Goal: Information Seeking & Learning: Learn about a topic

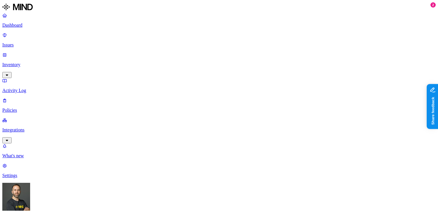
click at [31, 62] on p "Inventory" at bounding box center [219, 64] width 434 height 5
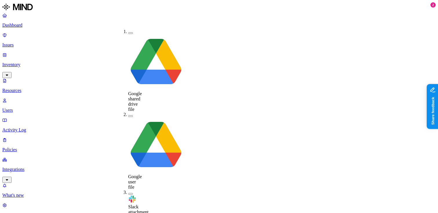
scroll to position [8, 0]
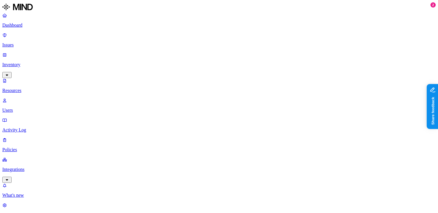
click at [214, 75] on button "button" at bounding box center [216, 76] width 5 height 2
click at [137, 20] on div "Clear filters Clear filters" at bounding box center [133, 18] width 22 height 5
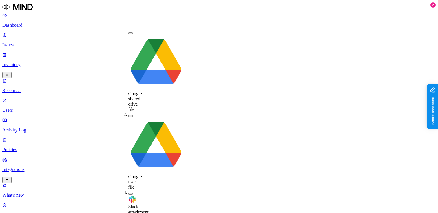
scroll to position [8, 0]
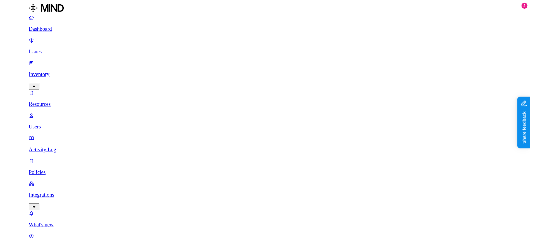
scroll to position [59, 0]
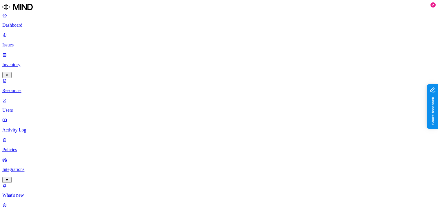
click at [36, 147] on p "Policies" at bounding box center [219, 149] width 434 height 5
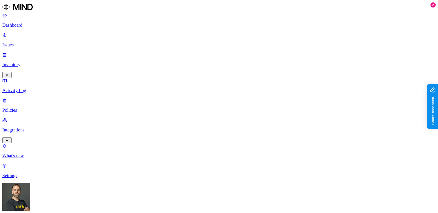
click at [25, 28] on link "Dashboard" at bounding box center [219, 20] width 434 height 15
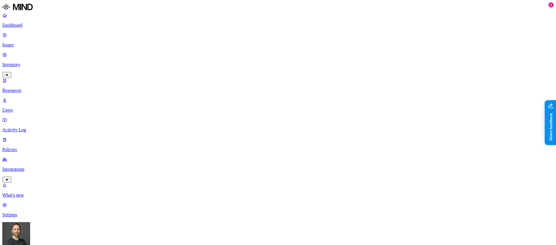
click at [18, 22] on link "Dashboard" at bounding box center [278, 20] width 552 height 15
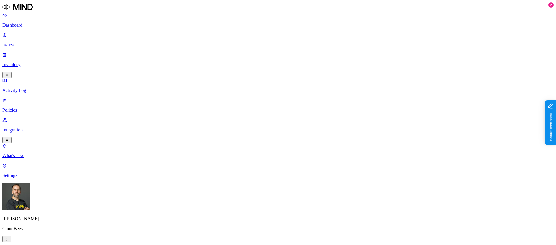
click at [37, 62] on p "Inventory" at bounding box center [278, 64] width 552 height 5
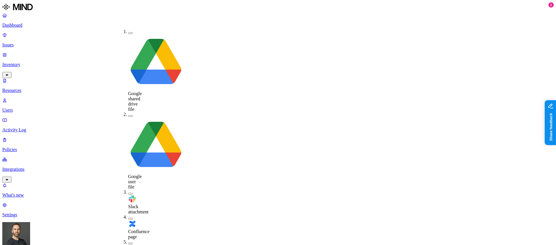
scroll to position [0, 0]
click at [128, 212] on button "button" at bounding box center [130, 244] width 5 height 2
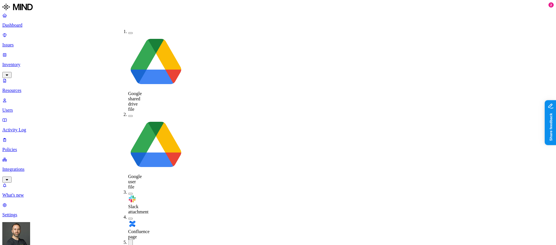
click at [128, 212] on button "button" at bounding box center [130, 219] width 5 height 2
click at [128, 212] on button "button" at bounding box center [130, 243] width 5 height 6
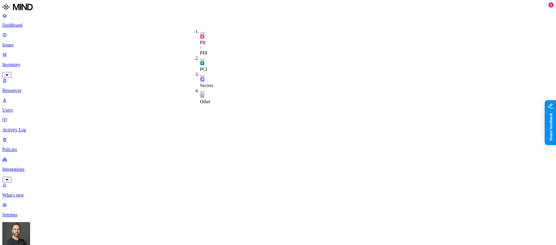
click at [200, 75] on button "button" at bounding box center [202, 76] width 5 height 2
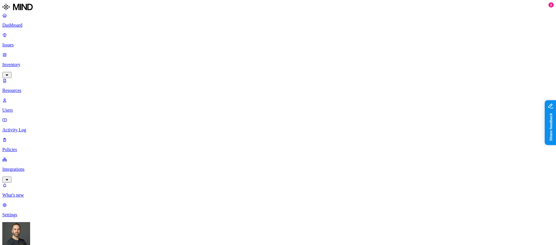
scroll to position [87, 0]
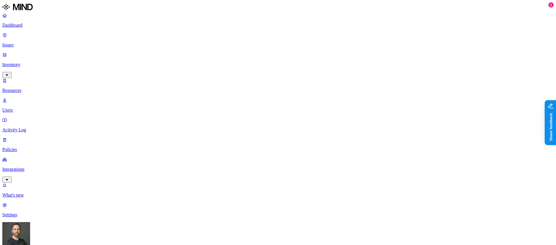
click at [41, 26] on p "Dashboard" at bounding box center [278, 25] width 552 height 5
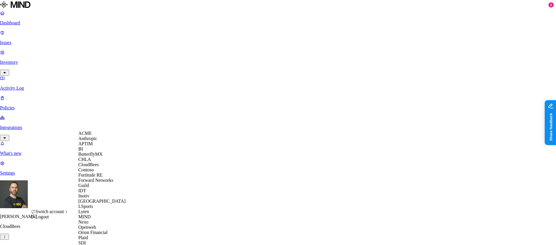
click at [92, 136] on span "ACME" at bounding box center [85, 133] width 13 height 5
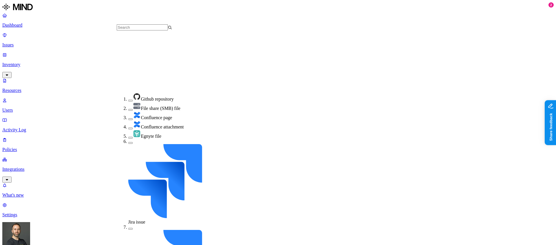
scroll to position [114, 0]
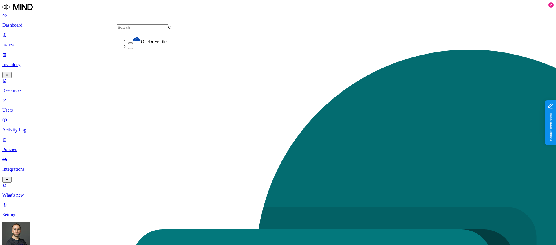
scroll to position [116, 0]
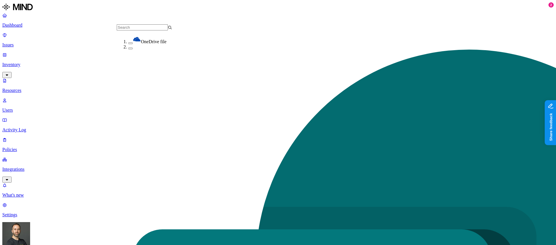
scroll to position [116, 0]
